Goal: Transaction & Acquisition: Purchase product/service

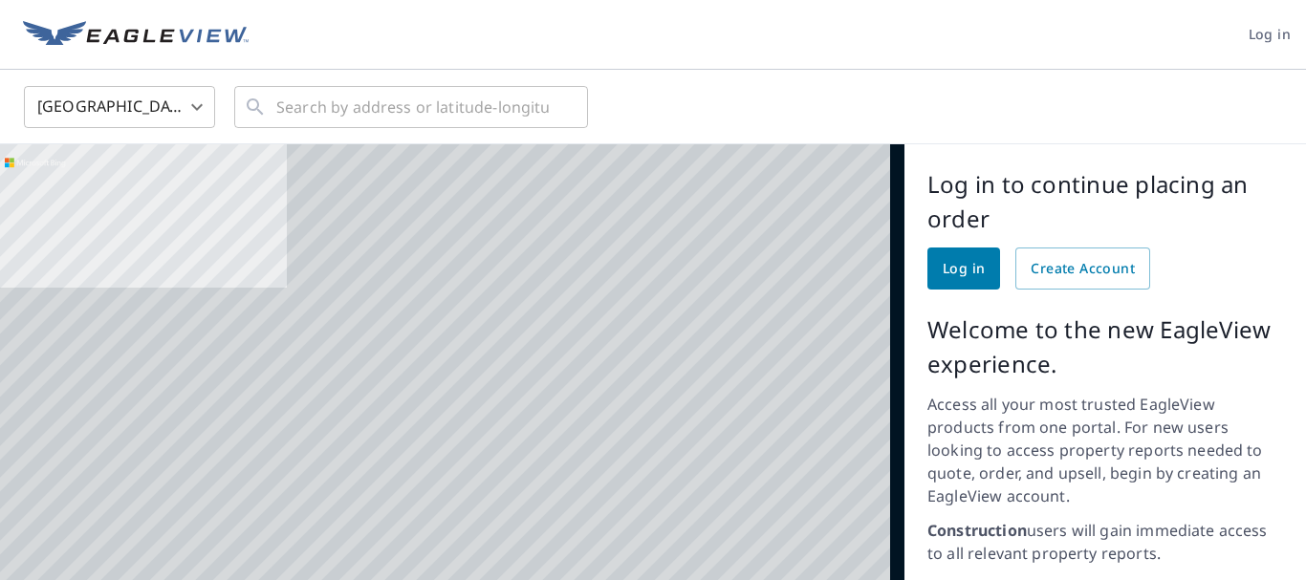
click at [948, 267] on span "Log in" at bounding box center [964, 269] width 42 height 24
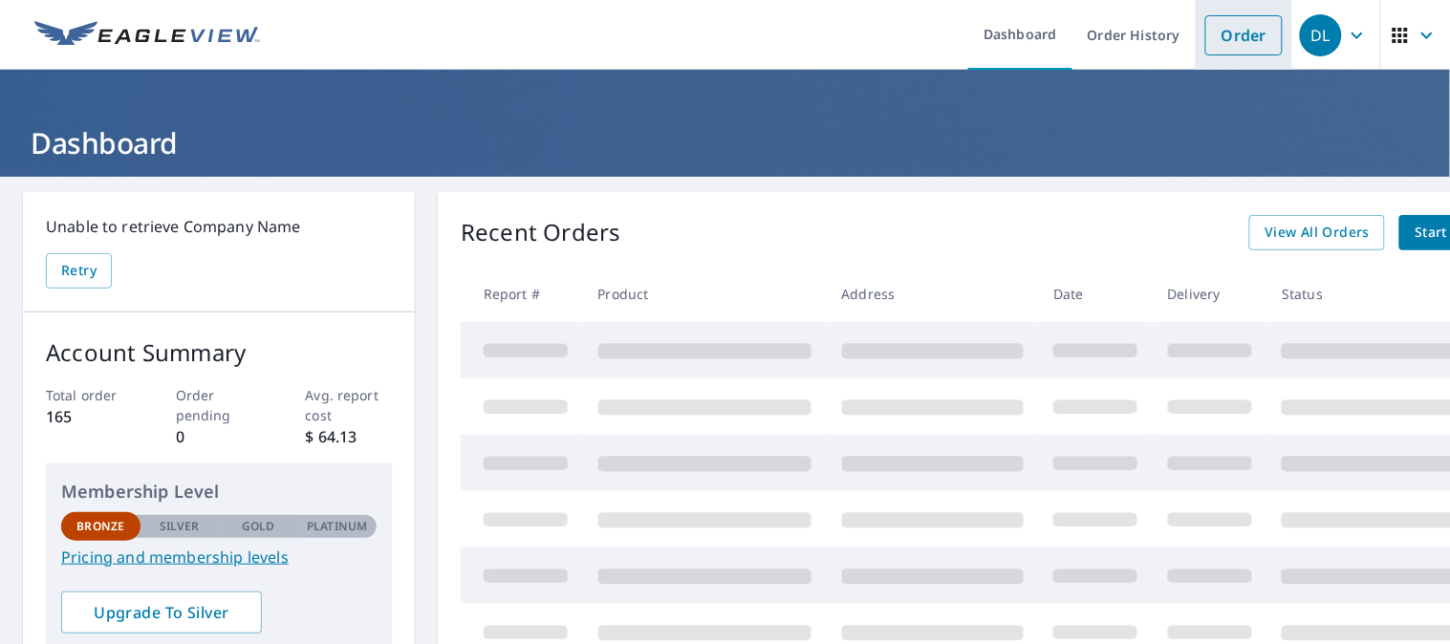
click at [1210, 29] on link "Order" at bounding box center [1244, 35] width 77 height 40
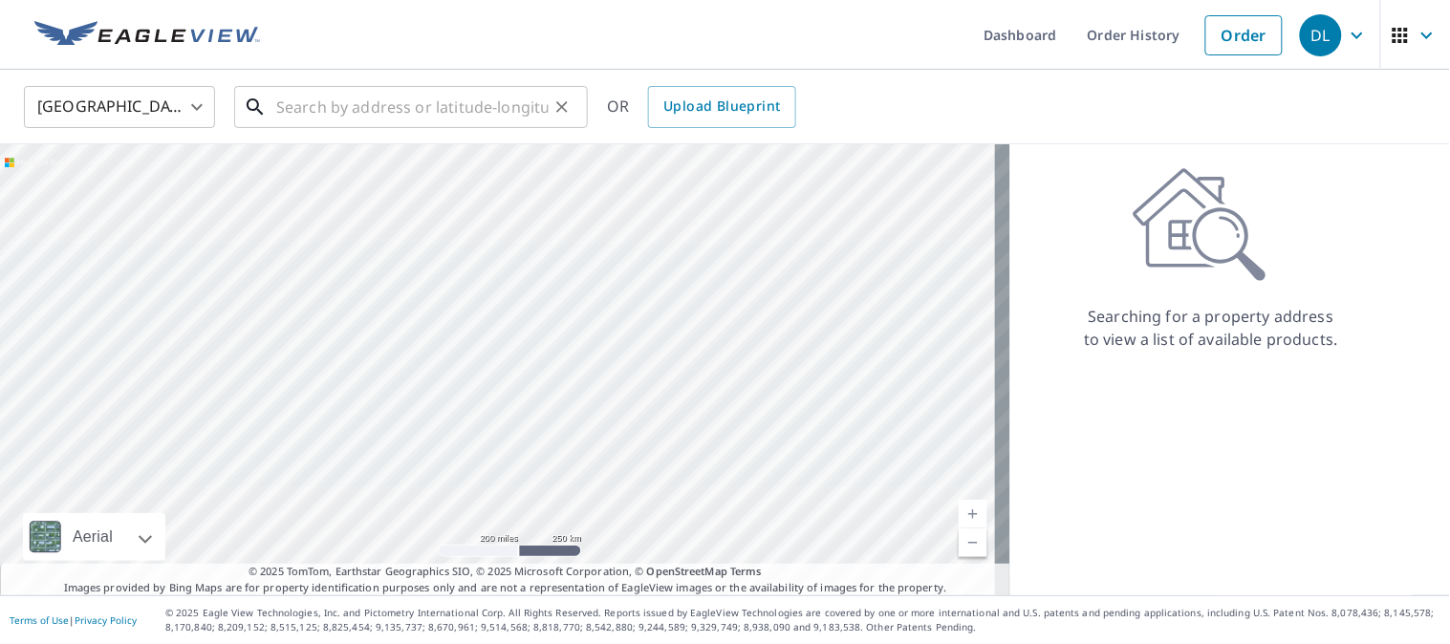
click at [308, 94] on input "text" at bounding box center [412, 107] width 272 height 54
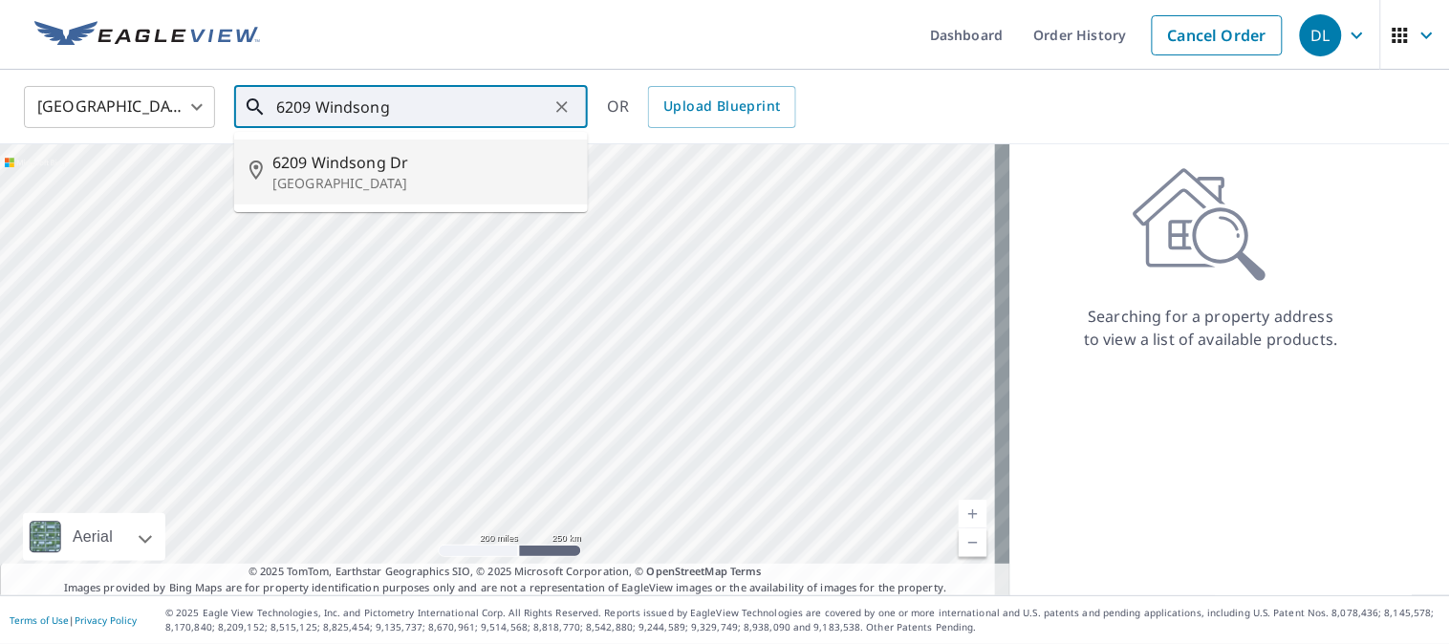
click at [327, 157] on span "6209 Windsong Dr" at bounding box center [422, 162] width 300 height 23
type input "[STREET_ADDRESS][PERSON_NAME]"
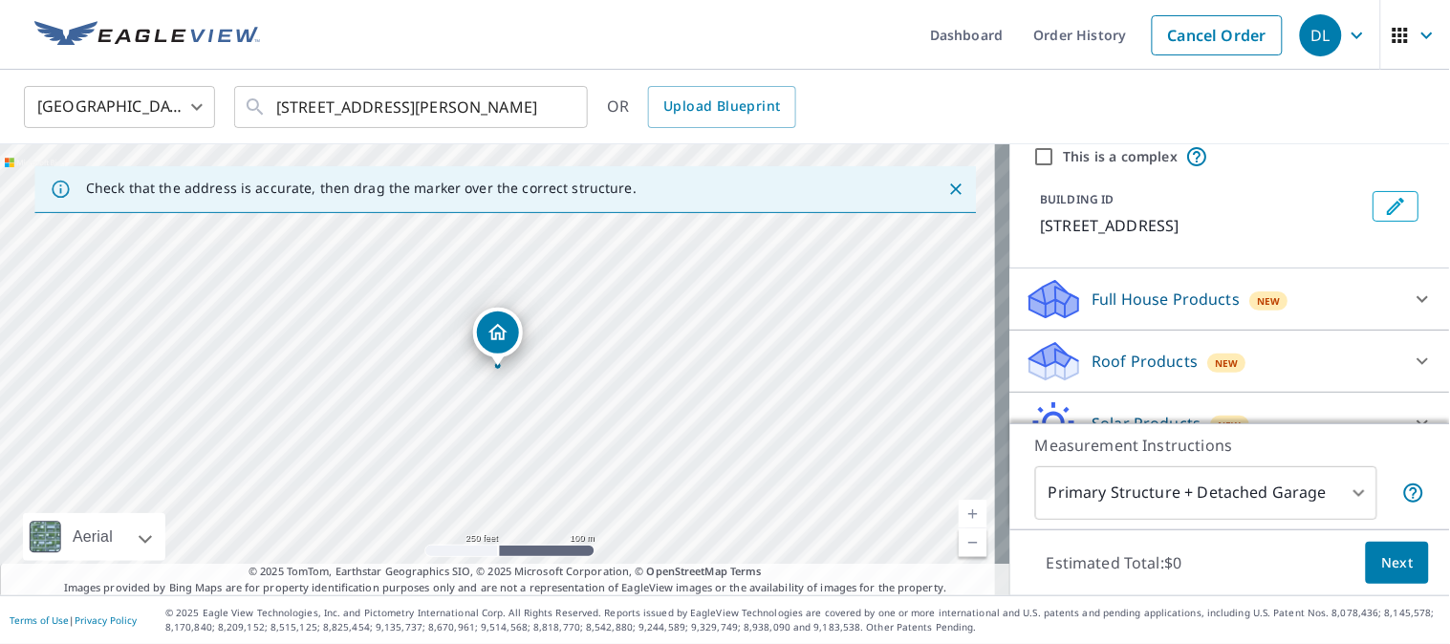
scroll to position [106, 0]
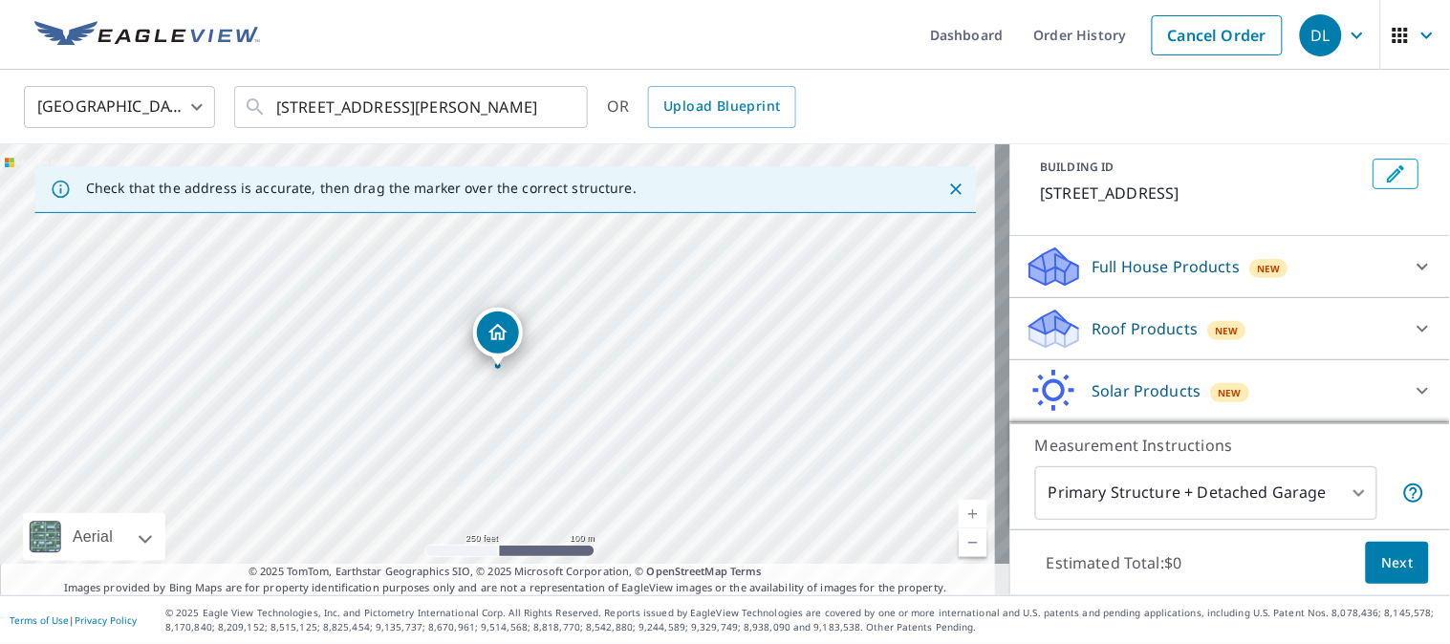
click at [1344, 314] on div "Roof Products New" at bounding box center [1213, 329] width 375 height 45
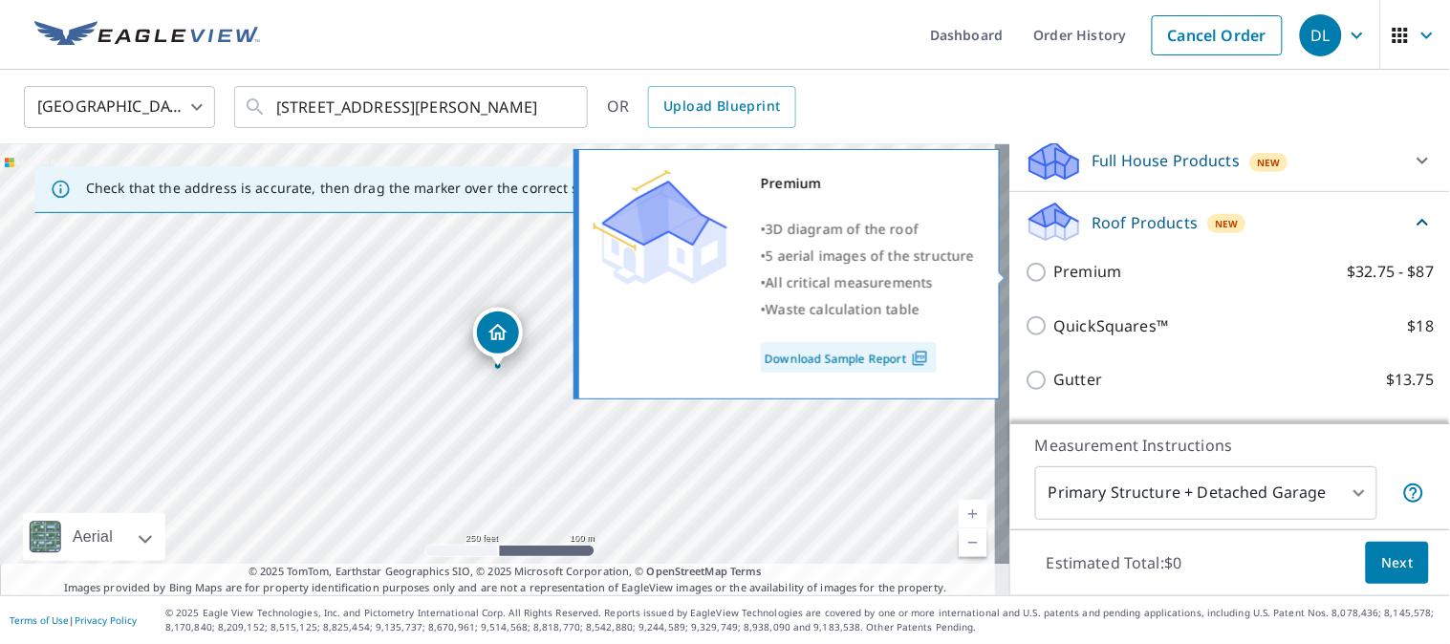
click at [1026, 278] on input "Premium $32.75 - $87" at bounding box center [1040, 272] width 29 height 23
checkbox input "true"
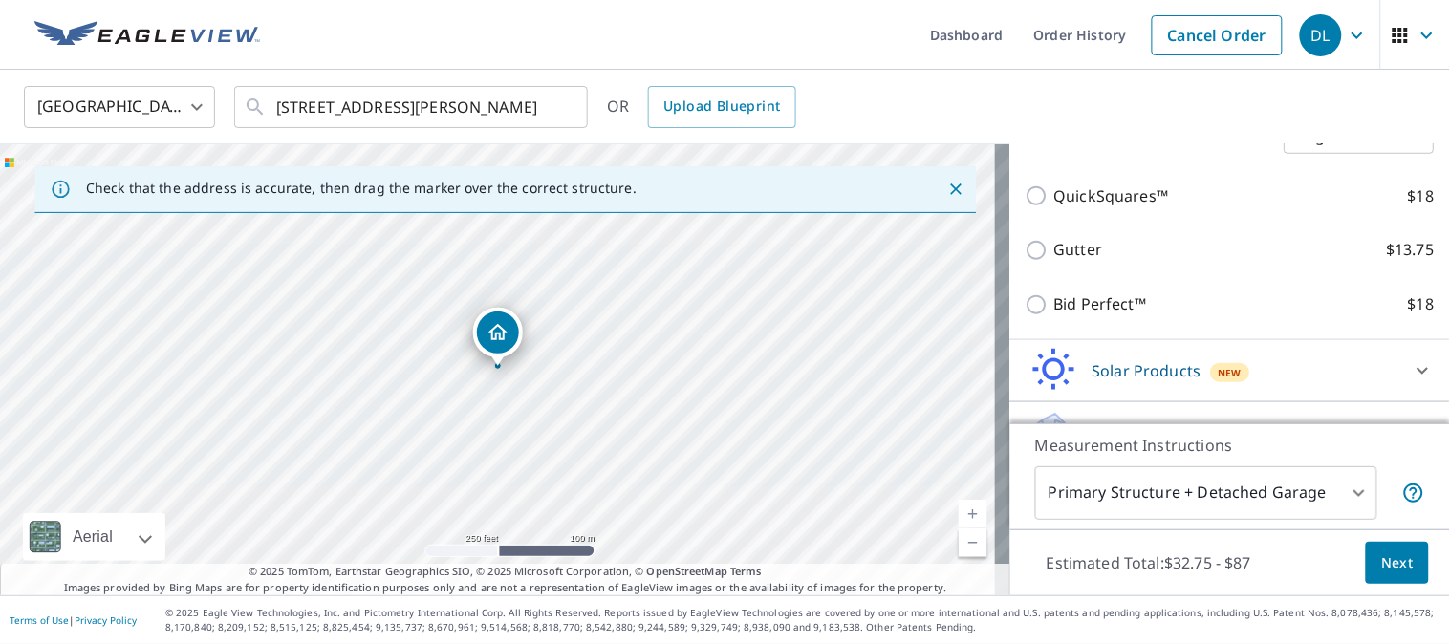
scroll to position [453, 0]
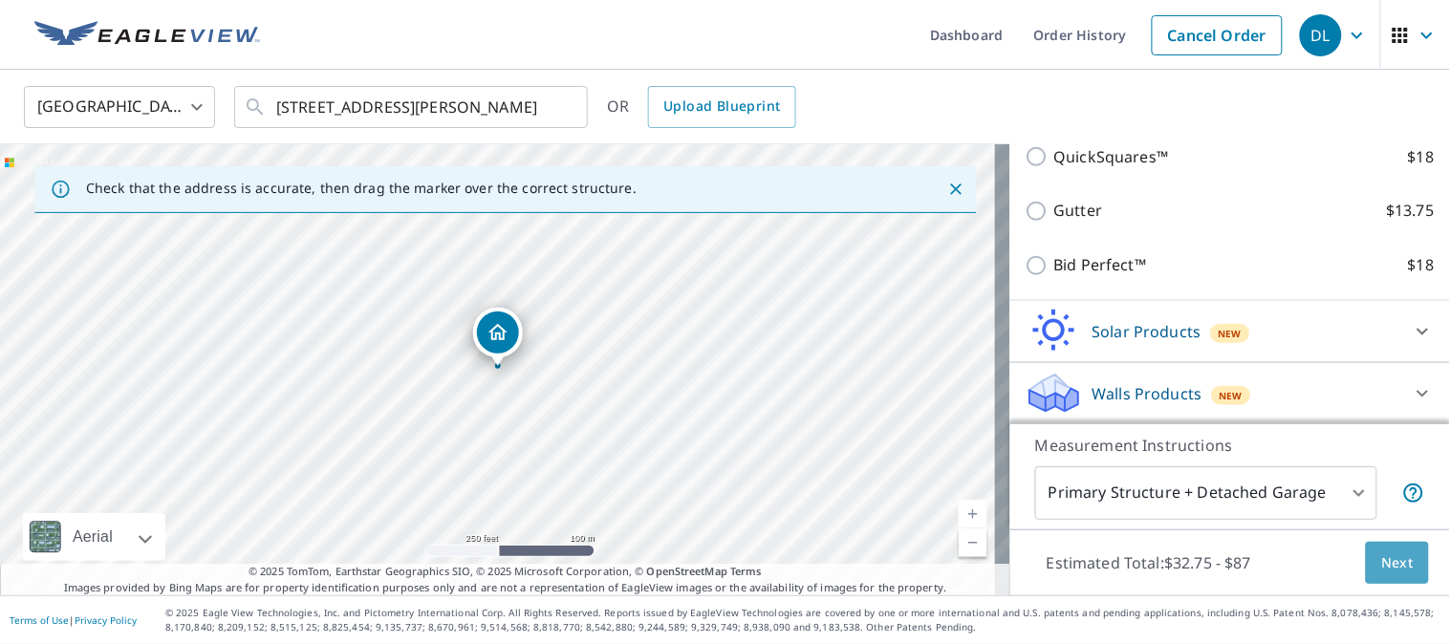
click at [1382, 565] on span "Next" at bounding box center [1398, 564] width 33 height 24
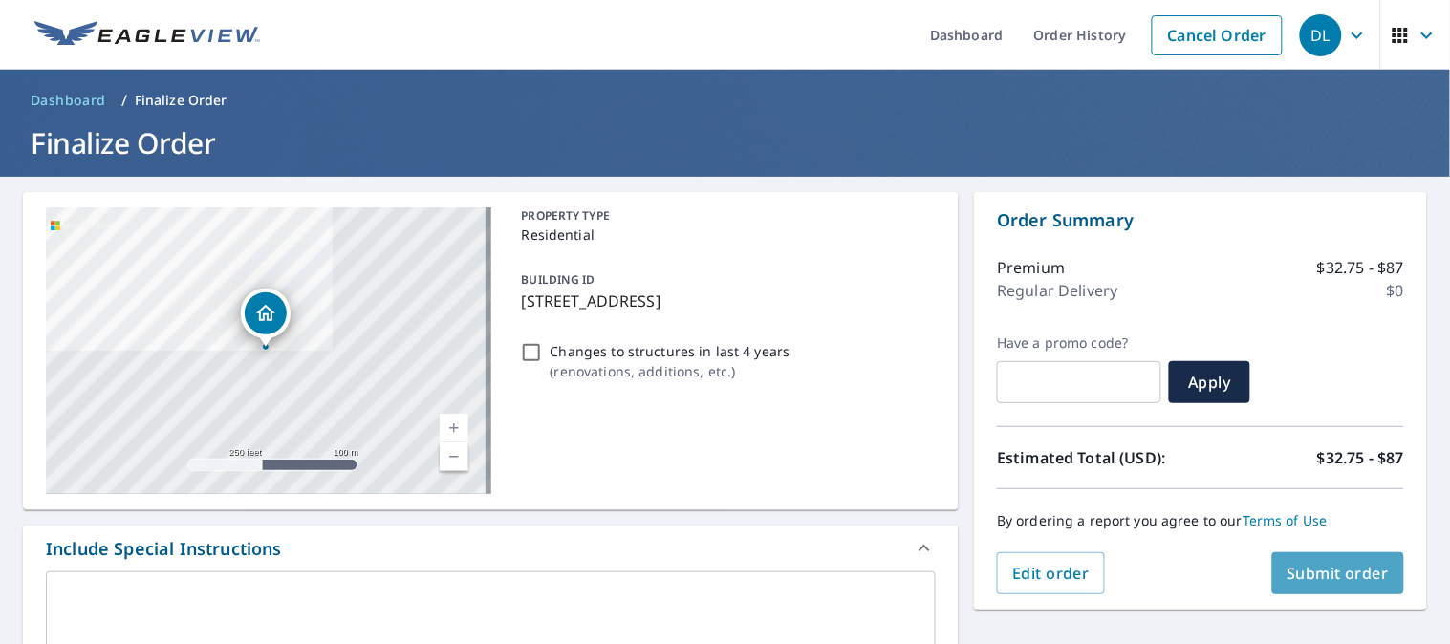
click at [1342, 574] on span "Submit order" at bounding box center [1339, 573] width 102 height 21
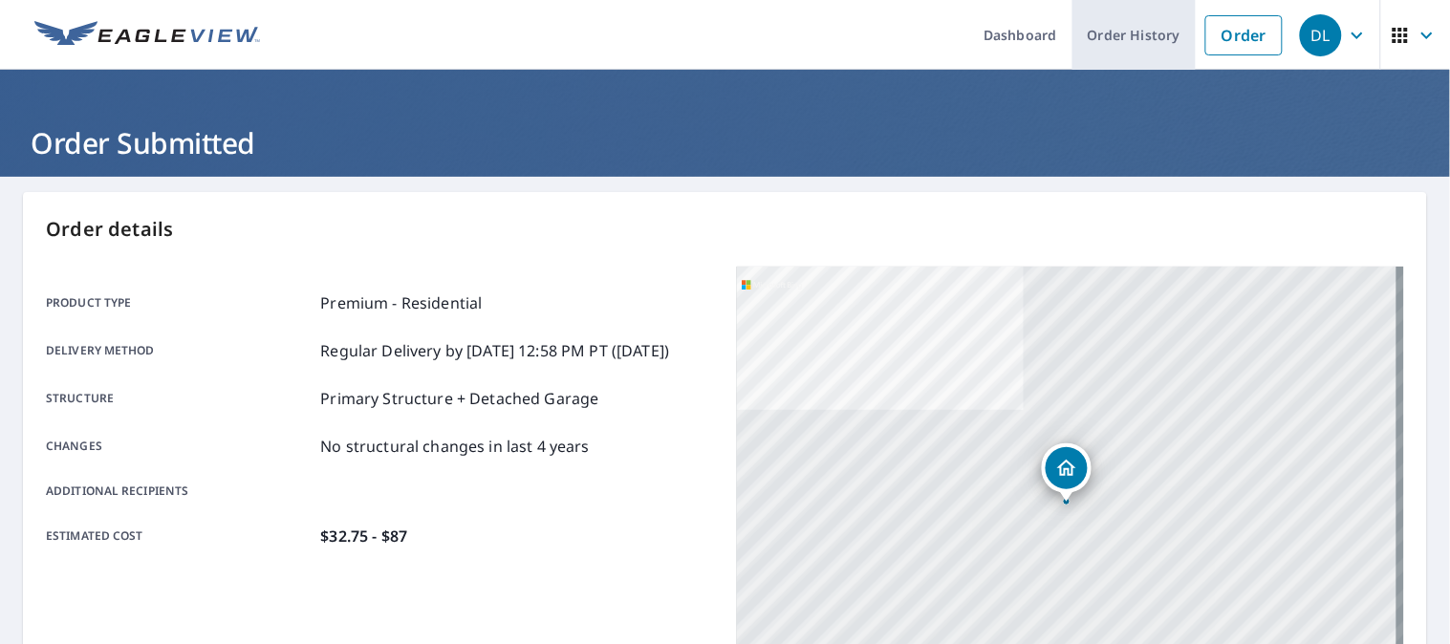
click at [1126, 26] on link "Order History" at bounding box center [1134, 35] width 123 height 70
